Goal: Information Seeking & Learning: Learn about a topic

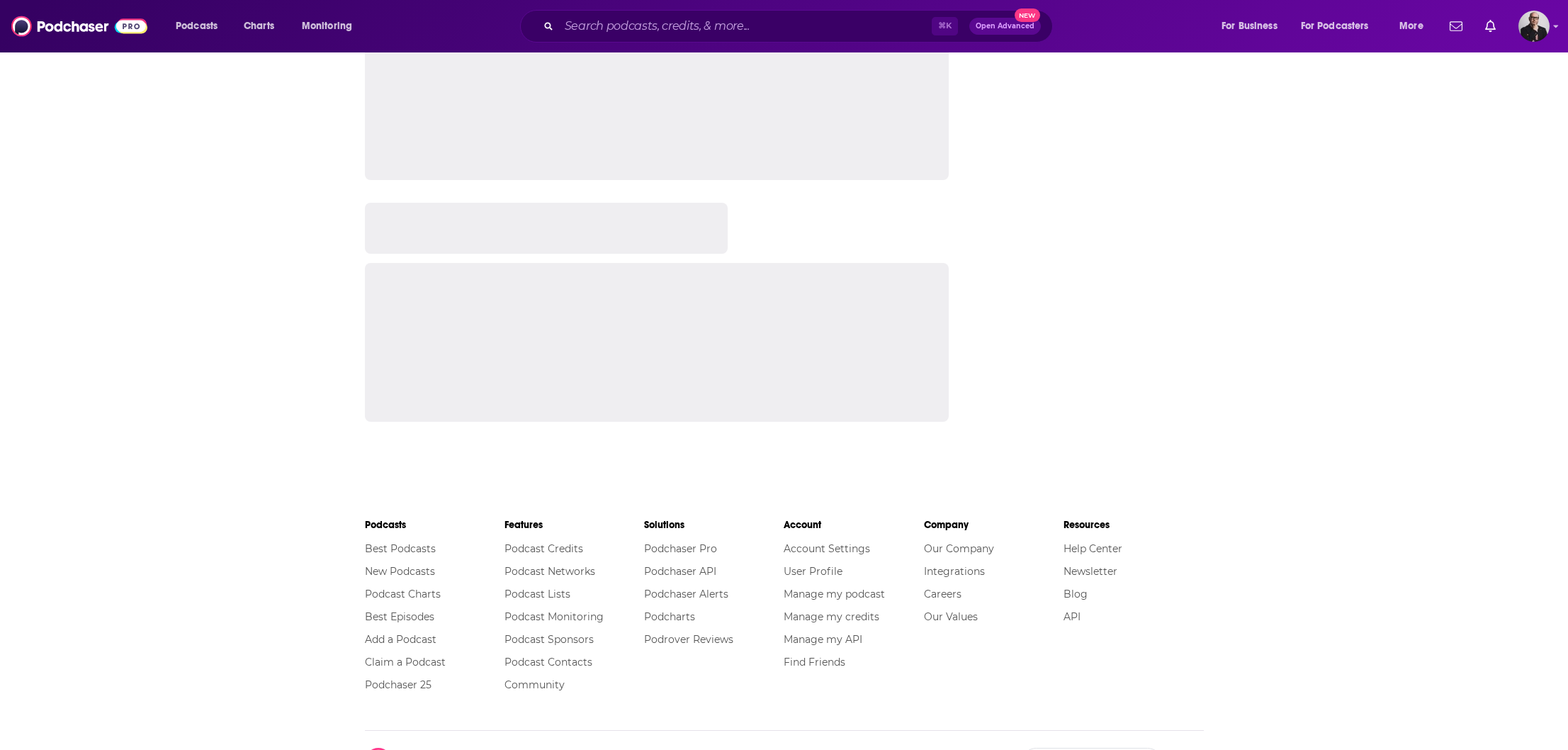
scroll to position [2154, 0]
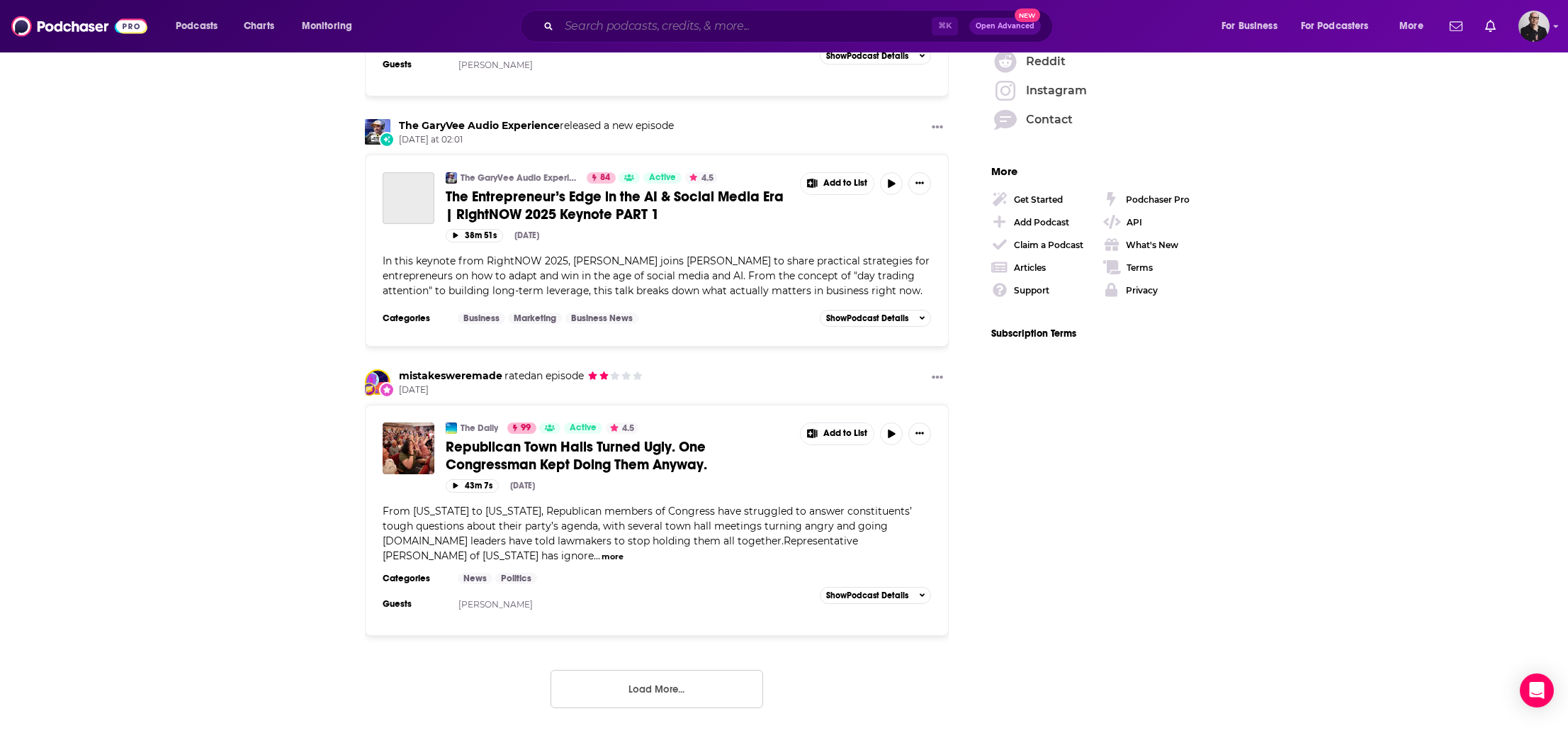
click at [741, 35] on input "Search podcasts, credits, & more..." at bounding box center [745, 26] width 372 height 23
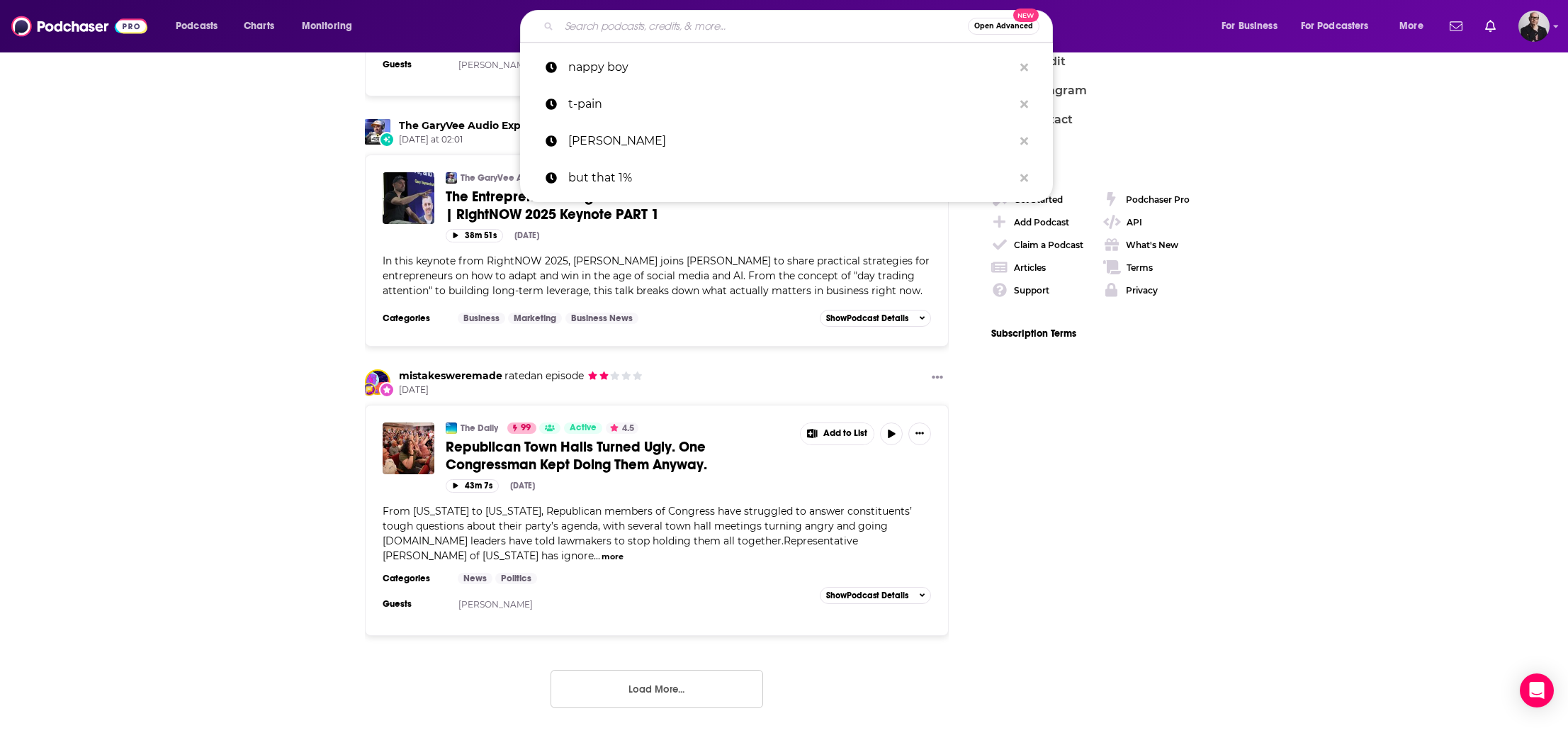
paste input "Reimagining Cyber"
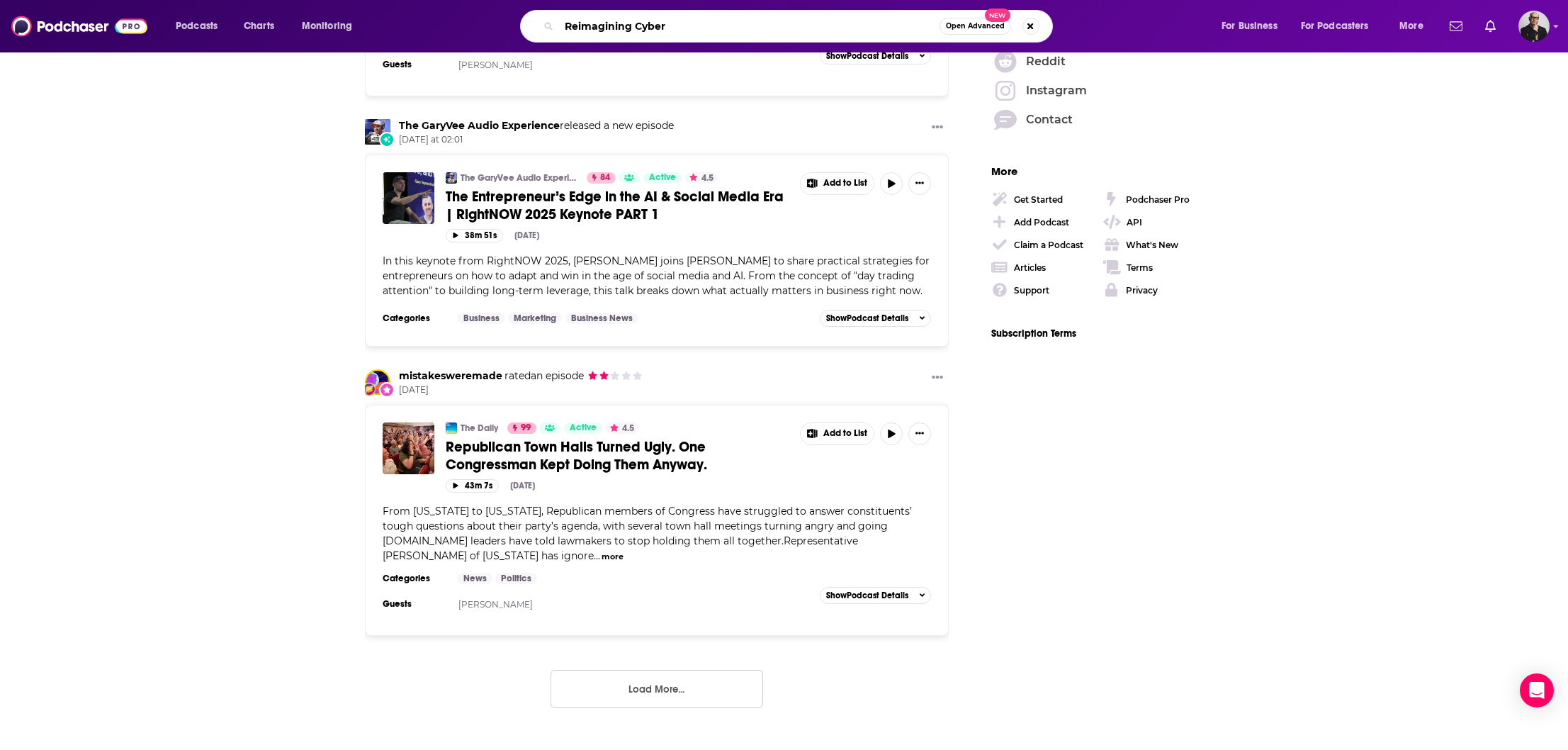
type input "Reimagining Cyber"
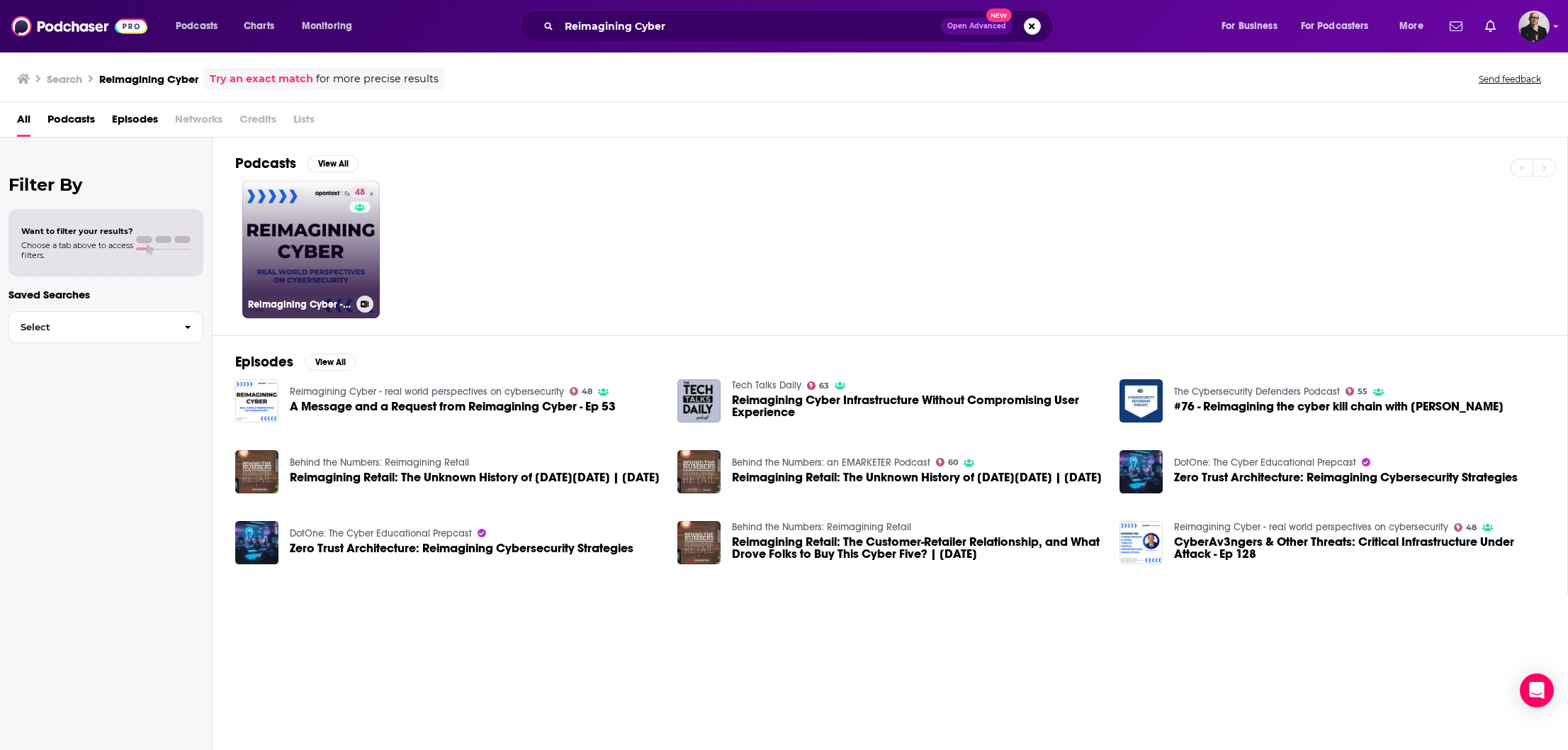
click at [335, 278] on link "48 Reimagining Cyber - real world perspectives on cybersecurity" at bounding box center [311, 249] width 138 height 138
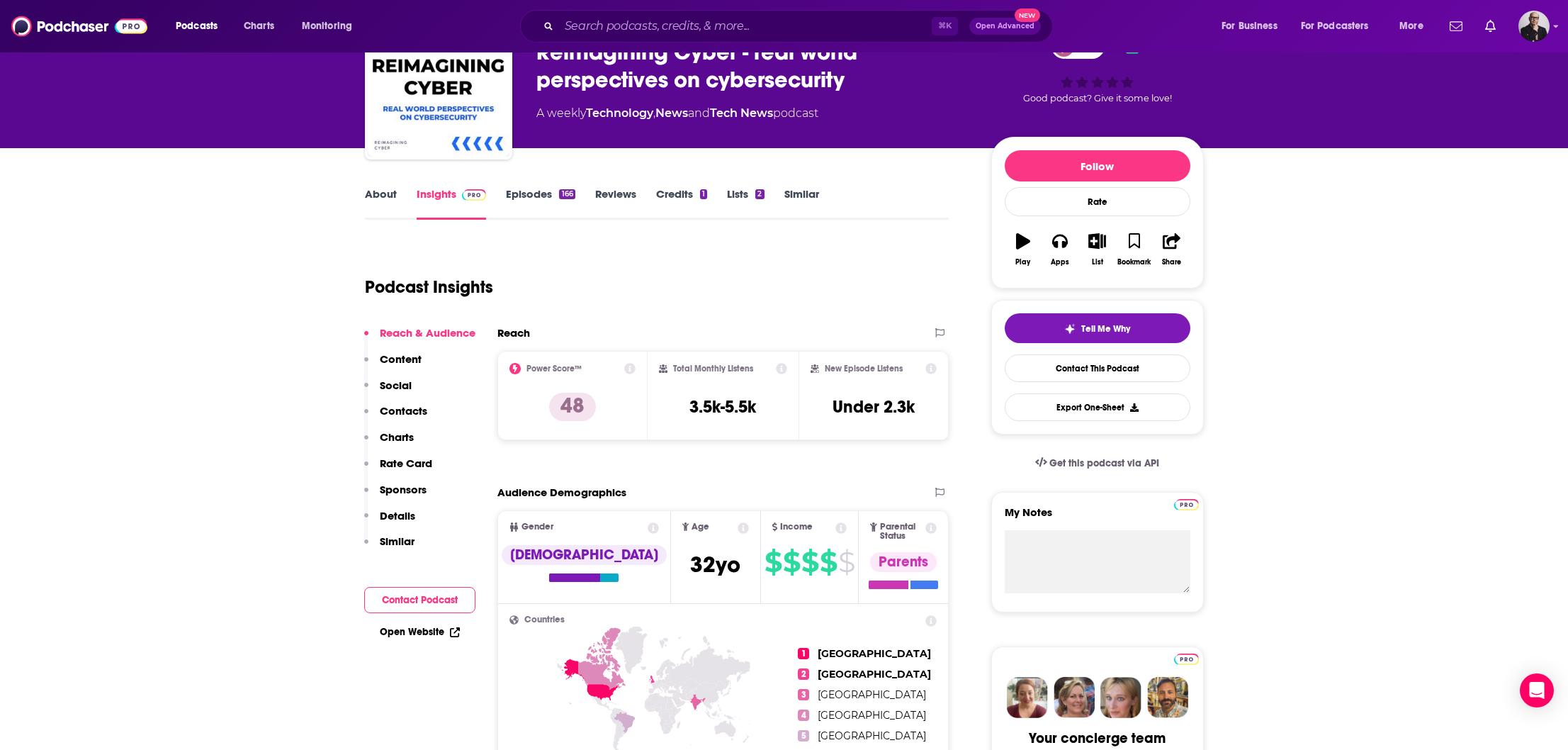
scroll to position [81, 0]
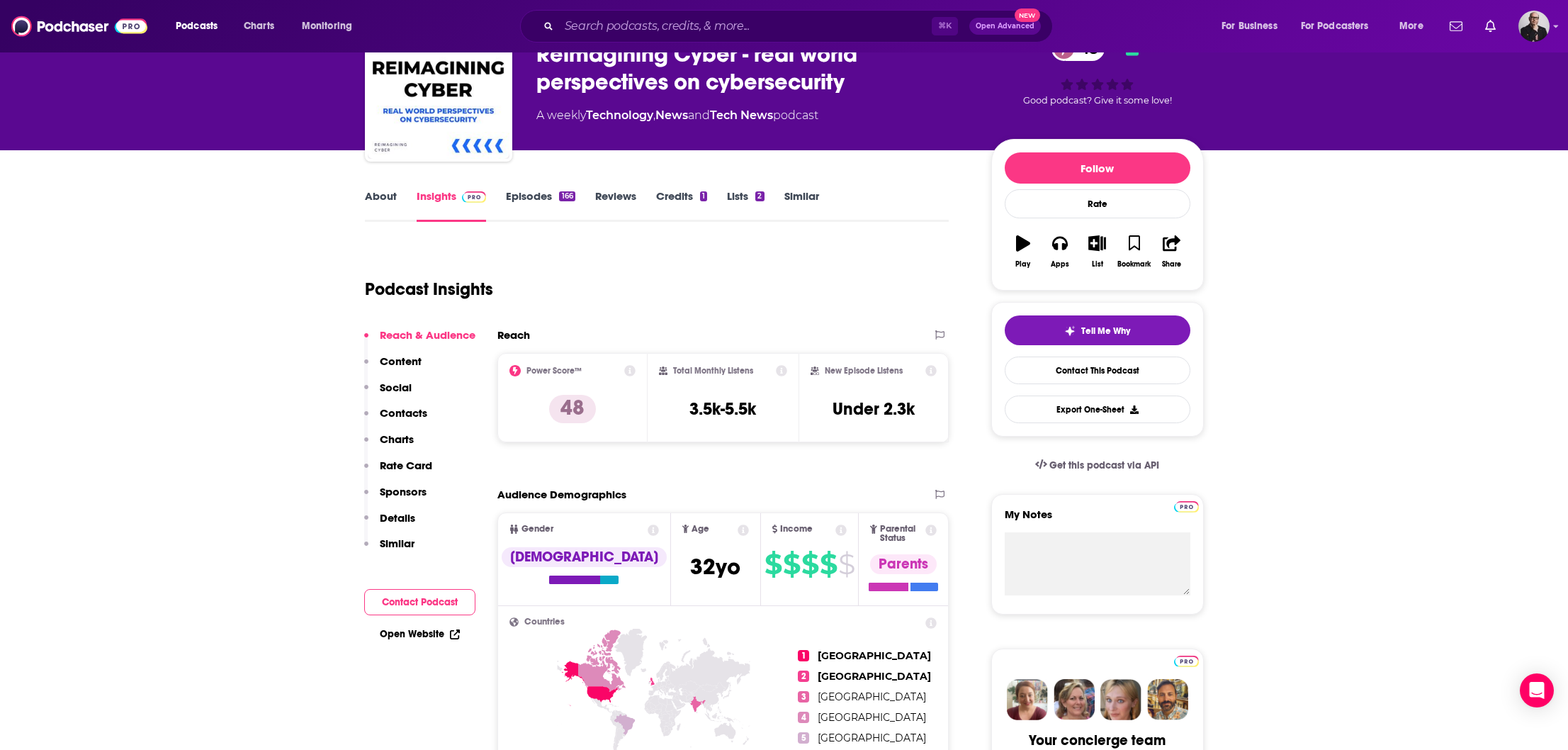
click at [515, 373] on icon at bounding box center [515, 371] width 11 height 11
